Goal: Transaction & Acquisition: Book appointment/travel/reservation

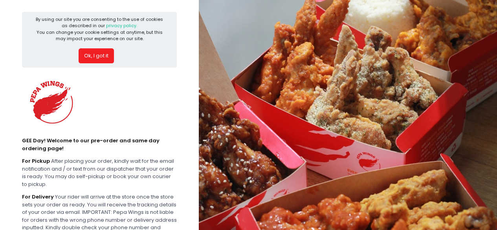
click at [99, 56] on button "Ok, I got it" at bounding box center [96, 55] width 35 height 15
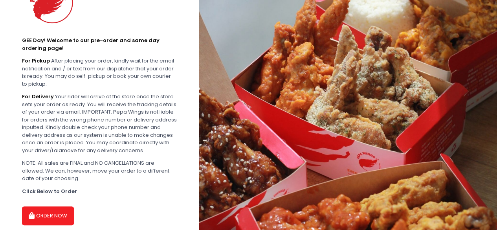
scroll to position [74, 0]
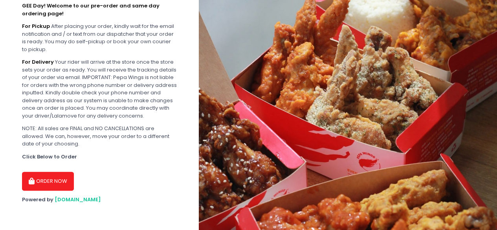
click at [33, 180] on icon "button" at bounding box center [33, 181] width 8 height 7
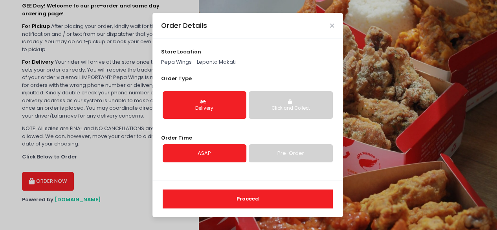
click at [285, 152] on link "Pre-Order" at bounding box center [291, 153] width 84 height 18
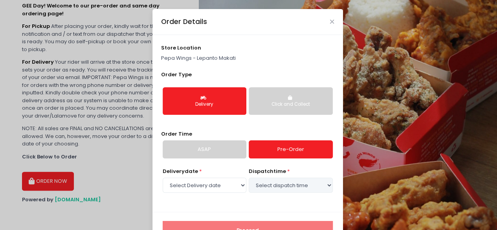
select select "[DATE]"
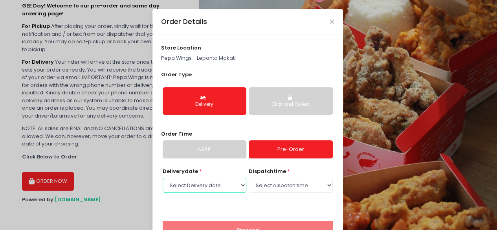
click at [215, 188] on select "Select Delivery date [DATE] [DATE]" at bounding box center [205, 185] width 84 height 15
click at [163, 178] on select "Select Delivery date [DATE] [DATE]" at bounding box center [205, 185] width 84 height 15
click at [264, 185] on select "Select dispatch time 10:00 AM - 10:30 AM 10:30 AM - 11:00 AM 11:00 AM - 11:30 A…" at bounding box center [291, 185] width 84 height 15
select select "10:30"
click at [249, 178] on select "Select dispatch time 10:00 AM - 10:30 AM 10:30 AM - 11:00 AM 11:00 AM - 11:30 A…" at bounding box center [291, 185] width 84 height 15
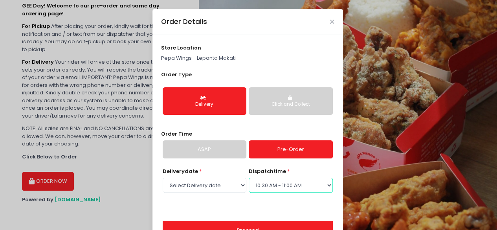
scroll to position [27, 0]
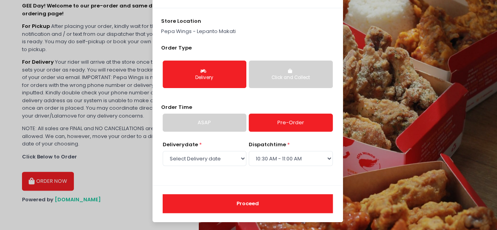
click at [228, 207] on button "Proceed" at bounding box center [248, 203] width 170 height 19
